Goal: Task Accomplishment & Management: Manage account settings

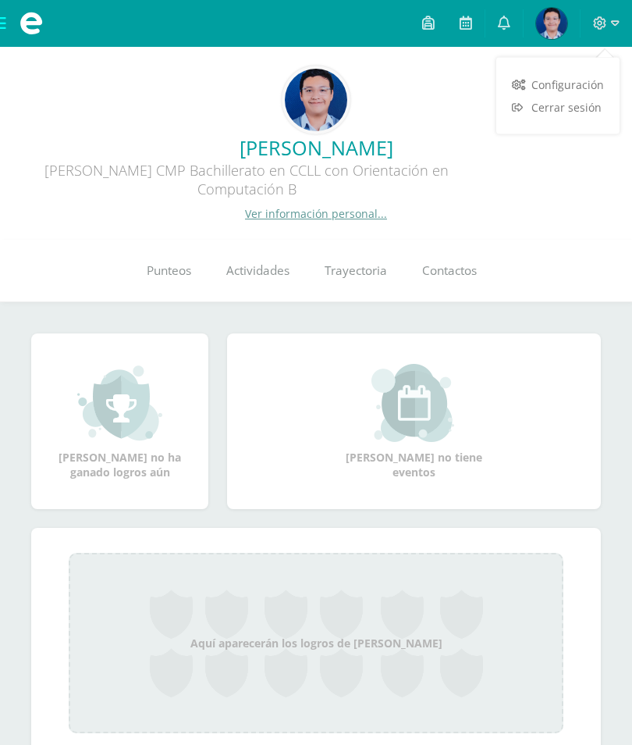
click at [568, 105] on span "Cerrar sesión" at bounding box center [567, 107] width 70 height 15
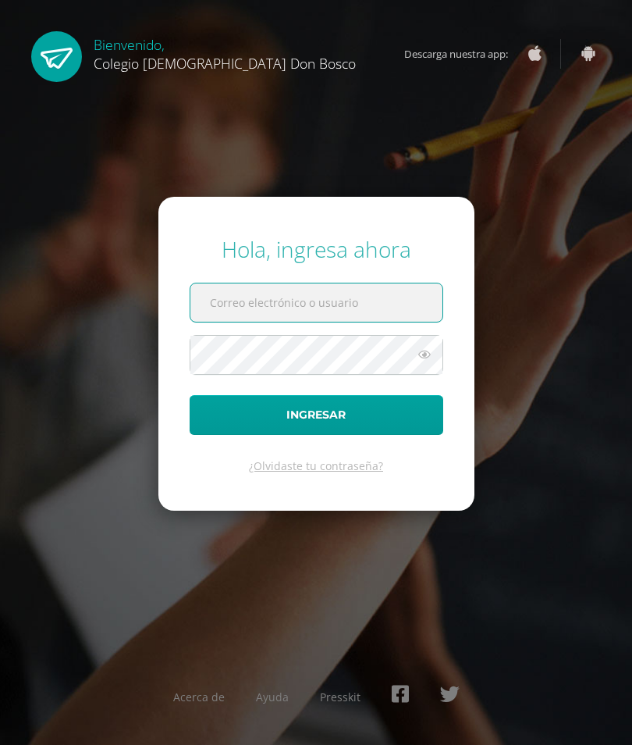
click at [345, 322] on input "text" at bounding box center [317, 302] width 252 height 38
type input "[PERSON_NAME][EMAIL_ADDRESS][DOMAIN_NAME]"
click at [316, 435] on button "Ingresar" at bounding box center [317, 415] width 254 height 40
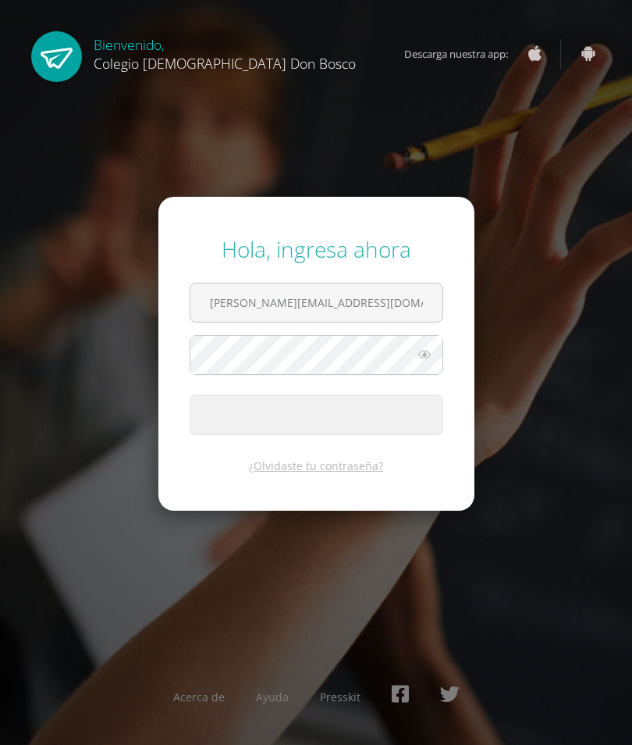
click at [345, 434] on span "submit" at bounding box center [317, 415] width 252 height 38
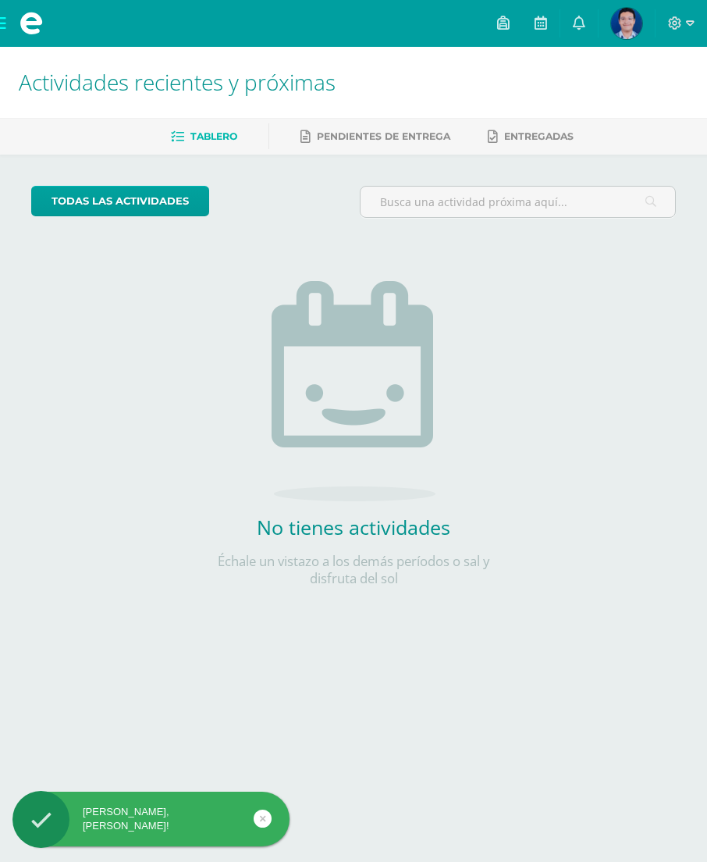
click at [631, 22] on img at bounding box center [626, 23] width 31 height 31
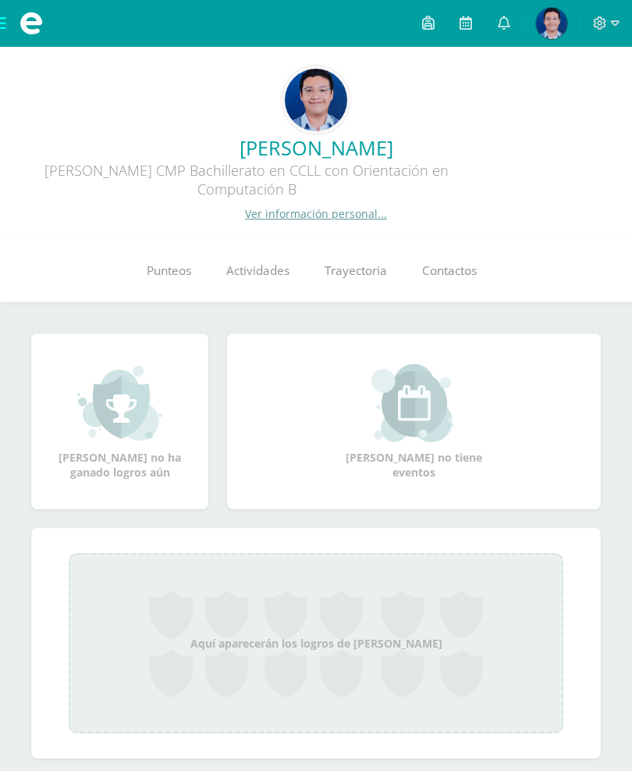
click at [180, 287] on link "Punteos" at bounding box center [169, 271] width 80 height 62
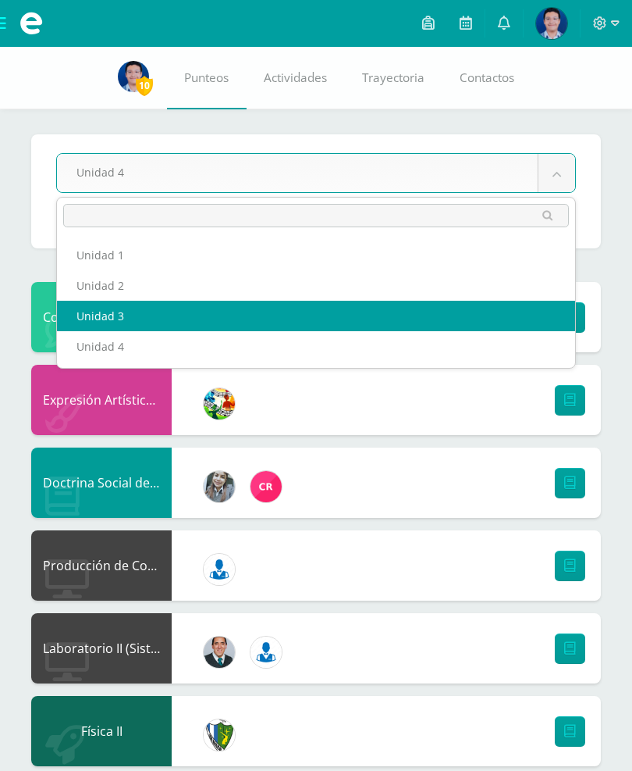
select select "Unidad 3"
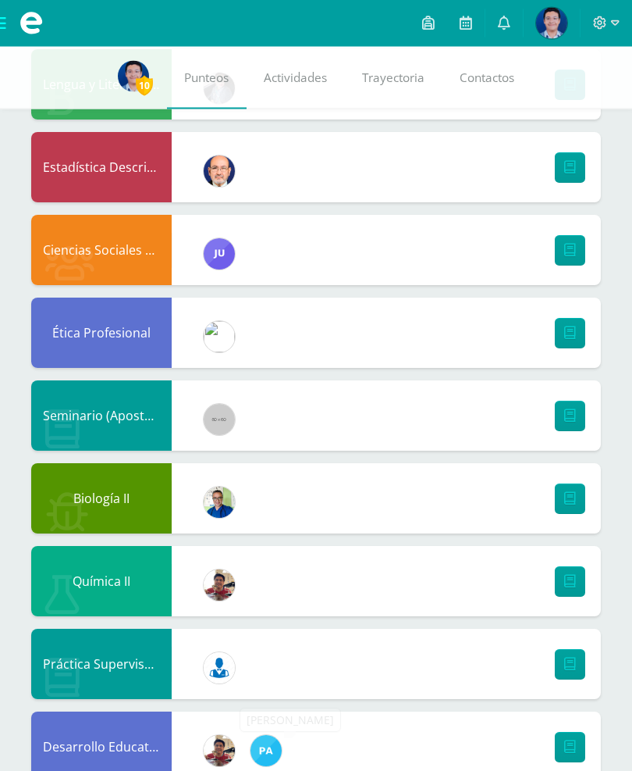
scroll to position [1060, 0]
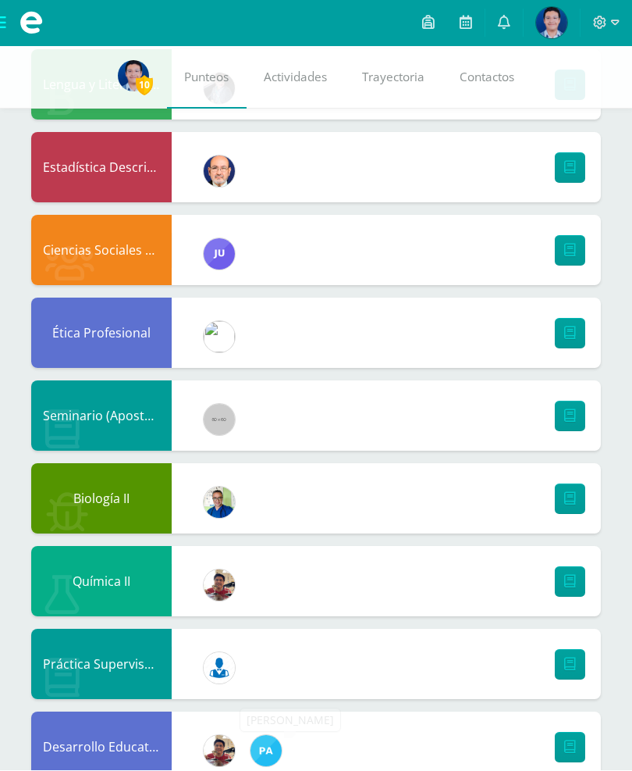
click at [273, 751] on img at bounding box center [266, 751] width 31 height 31
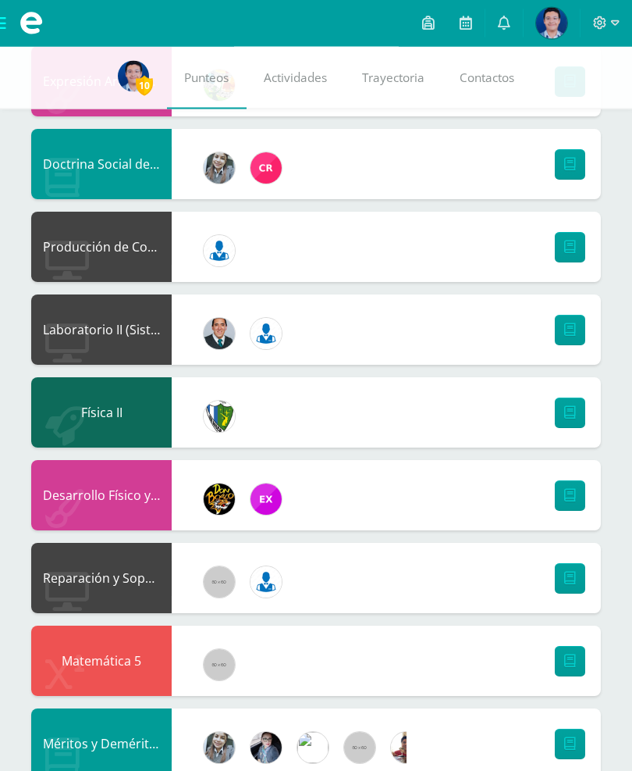
scroll to position [0, 0]
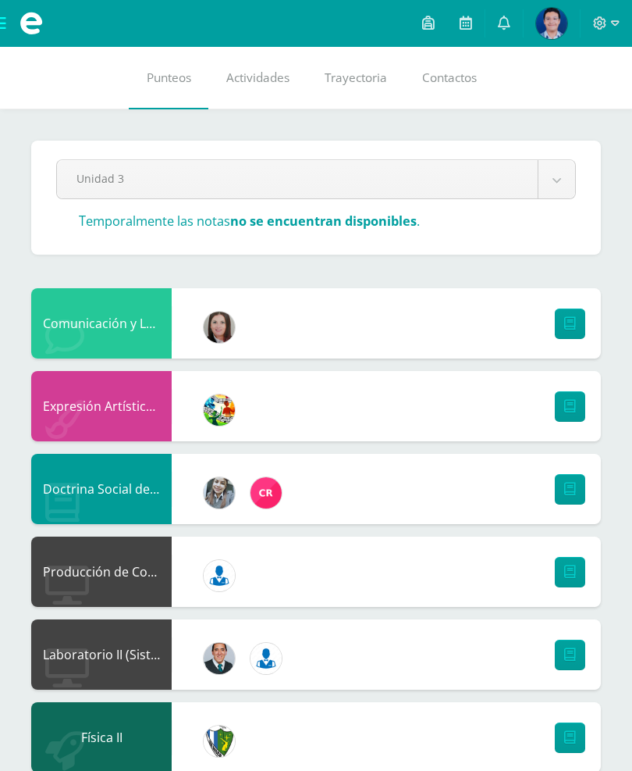
click at [463, 23] on icon at bounding box center [466, 23] width 12 height 14
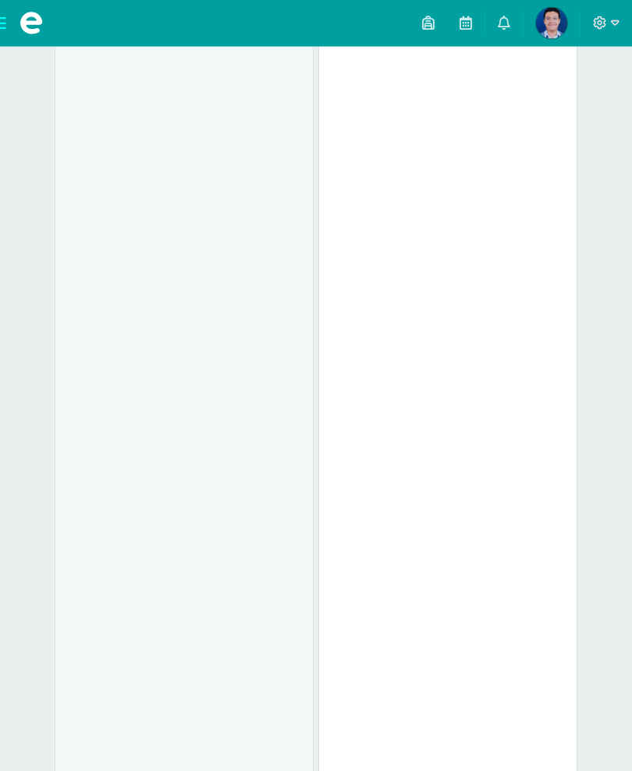
scroll to position [2261, 0]
click at [602, 30] on icon at bounding box center [600, 22] width 13 height 13
click at [571, 98] on link "Cerrar sesión" at bounding box center [558, 107] width 123 height 23
